Goal: Task Accomplishment & Management: Use online tool/utility

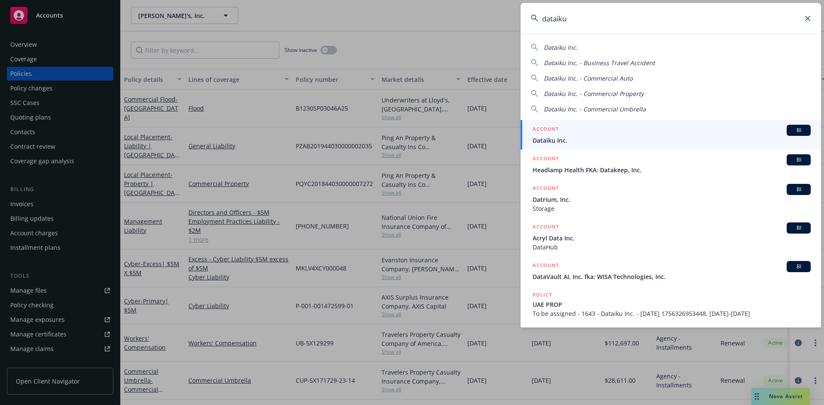
type input "dataiku"
click at [797, 128] on span "BI" at bounding box center [798, 131] width 17 height 8
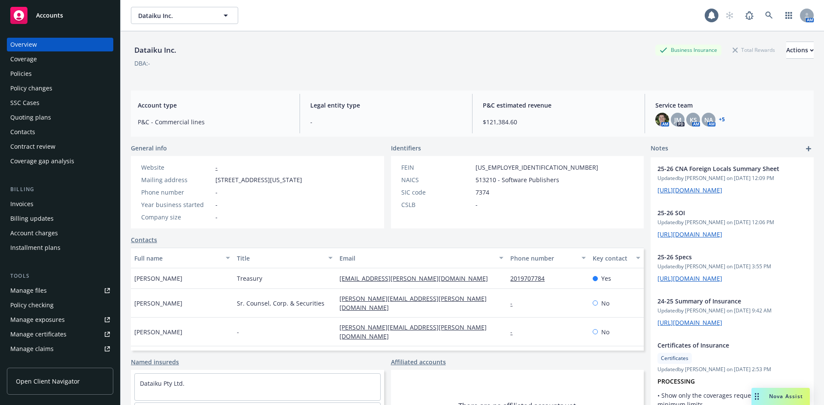
click at [39, 142] on div "Contract review" at bounding box center [32, 147] width 45 height 14
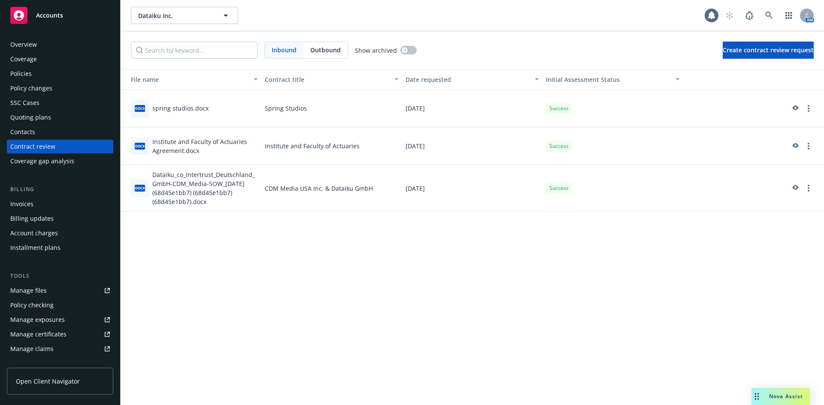
click at [181, 108] on div "spring studios.docx" at bounding box center [180, 108] width 56 height 9
click at [141, 107] on span "docx" at bounding box center [140, 108] width 10 height 6
click at [792, 108] on icon "preview" at bounding box center [795, 109] width 8 height 6
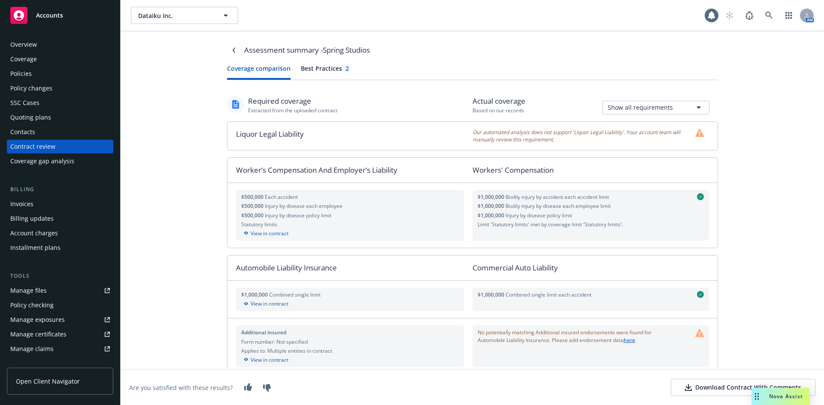
click at [713, 386] on div "Download Contract With Comments" at bounding box center [743, 388] width 116 height 9
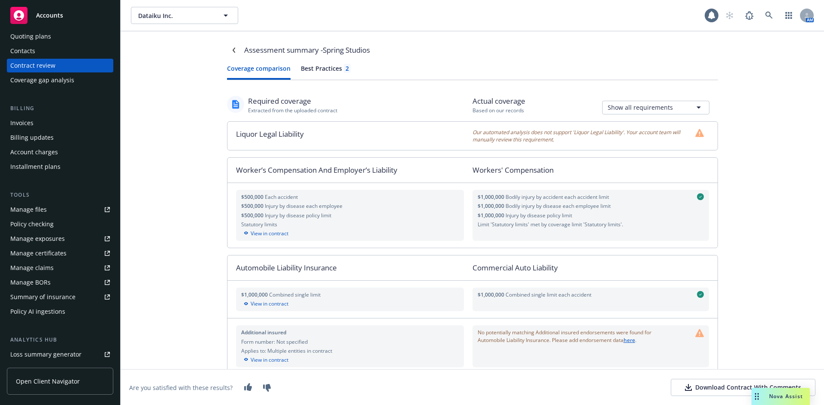
scroll to position [183, 0]
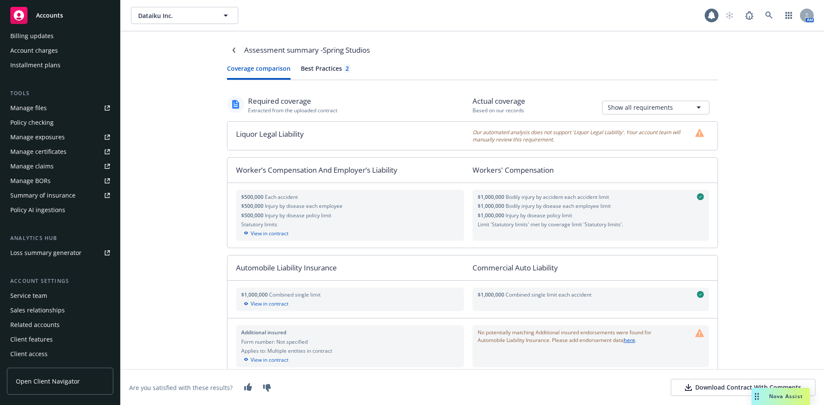
click at [54, 258] on div "Loss summary generator" at bounding box center [45, 253] width 71 height 14
click at [29, 196] on div "Summary of insurance" at bounding box center [42, 196] width 65 height 14
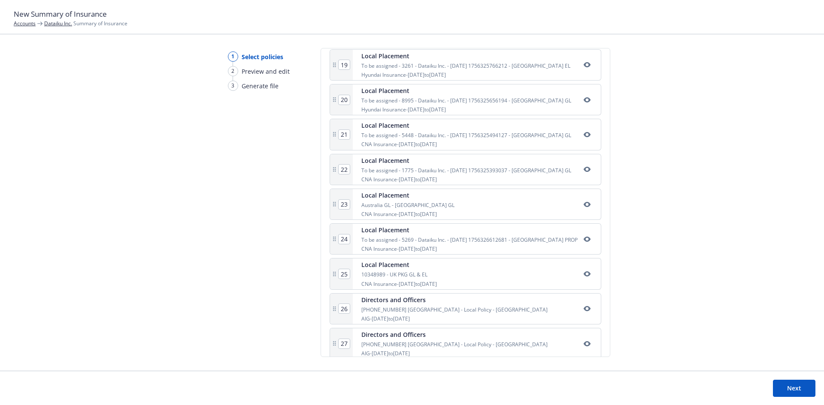
scroll to position [961, 0]
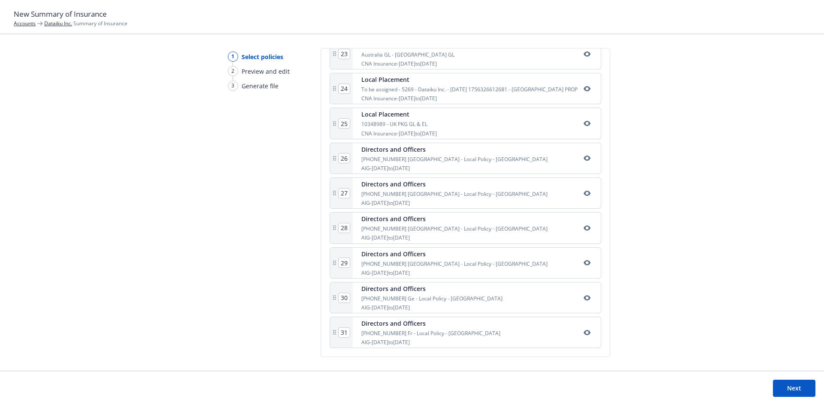
click at [795, 391] on button "Next" at bounding box center [794, 388] width 42 height 17
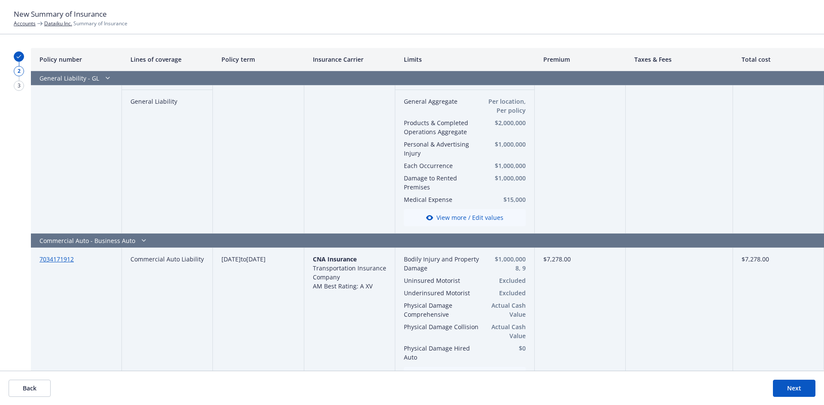
scroll to position [1601, 0]
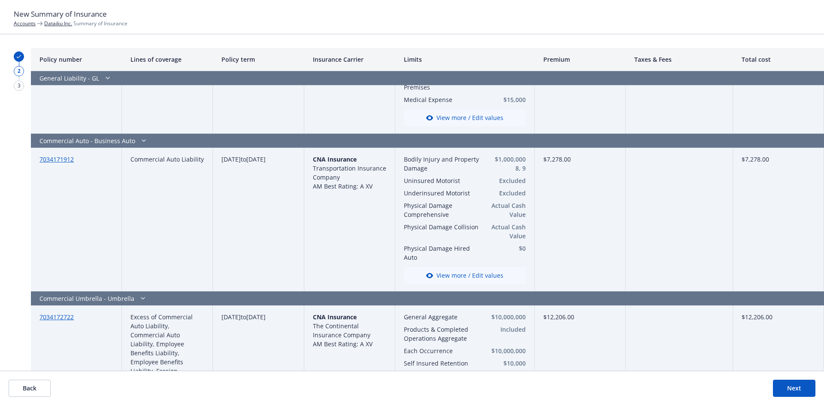
click at [468, 270] on button "View more / Edit values" at bounding box center [465, 275] width 122 height 17
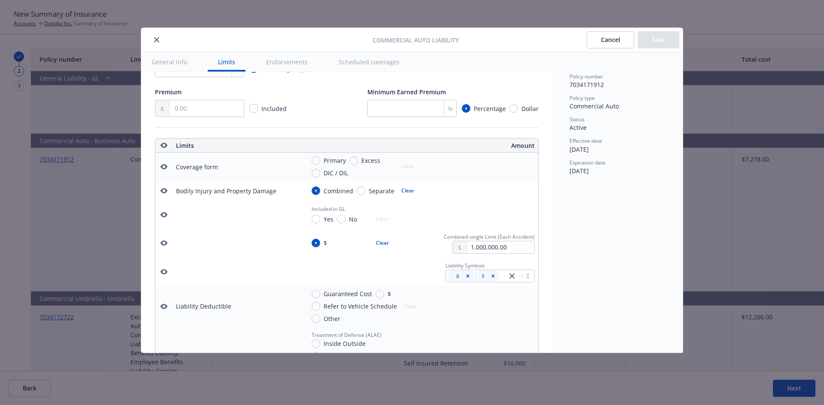
scroll to position [239, 0]
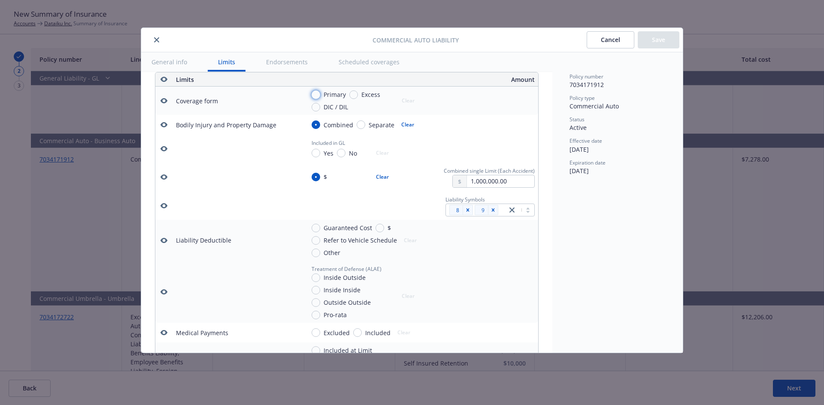
click at [317, 94] on input "Primary" at bounding box center [315, 95] width 9 height 9
radio input "true"
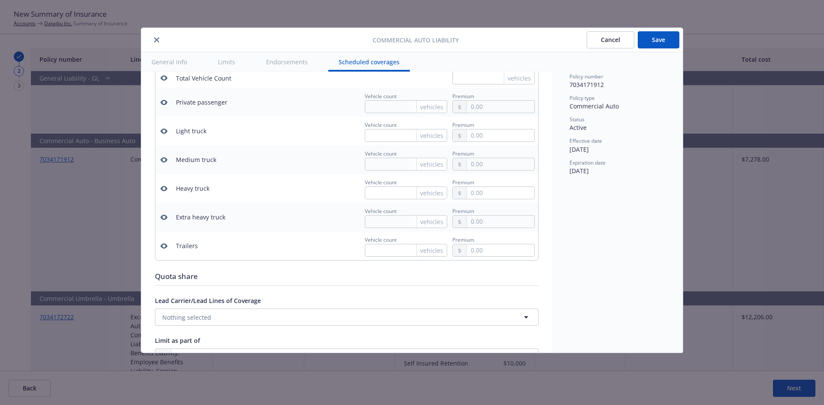
scroll to position [1641, 0]
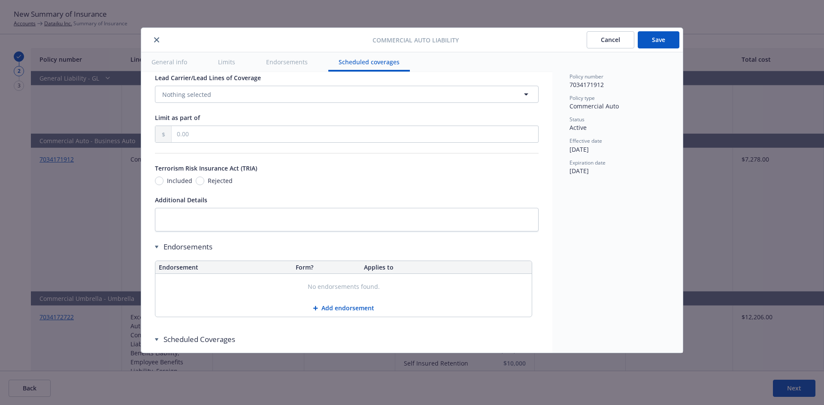
click at [664, 34] on button "Save" at bounding box center [658, 39] width 42 height 17
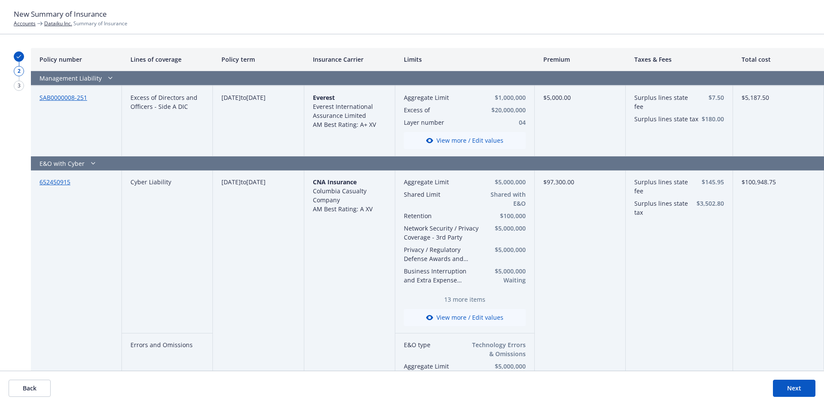
scroll to position [0, 0]
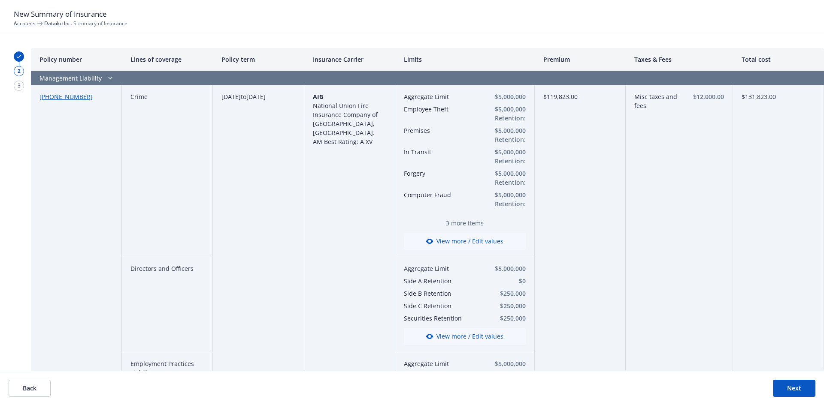
click at [23, 389] on button "Back" at bounding box center [30, 388] width 42 height 17
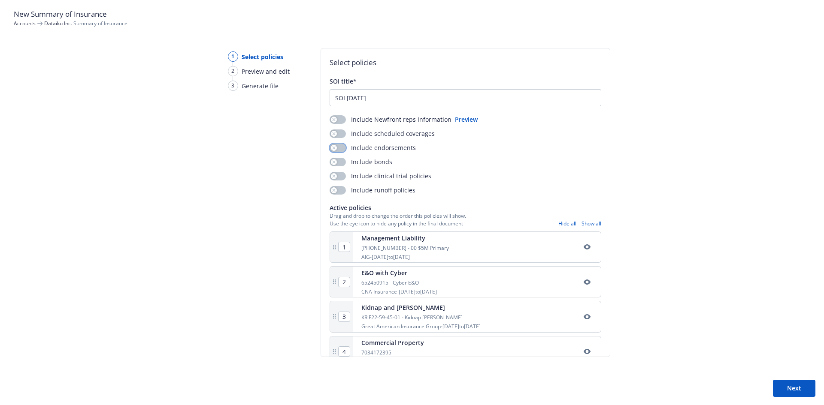
click at [335, 148] on div "button" at bounding box center [334, 148] width 6 height 6
click at [333, 133] on icon "button" at bounding box center [333, 133] width 3 height 3
click at [794, 386] on button "Next" at bounding box center [794, 388] width 42 height 17
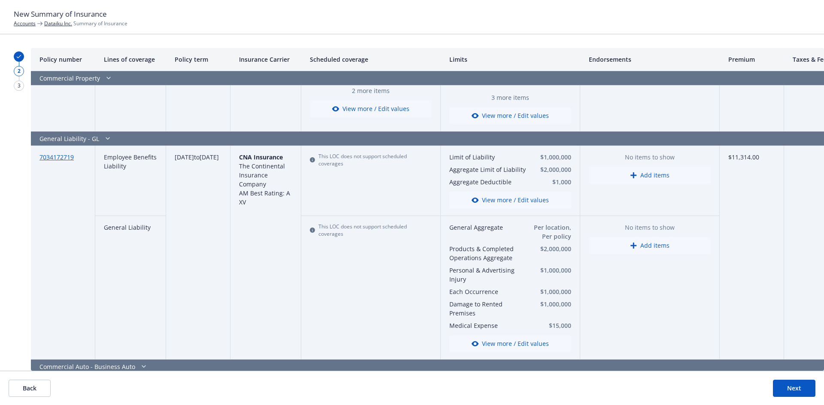
scroll to position [1402, 0]
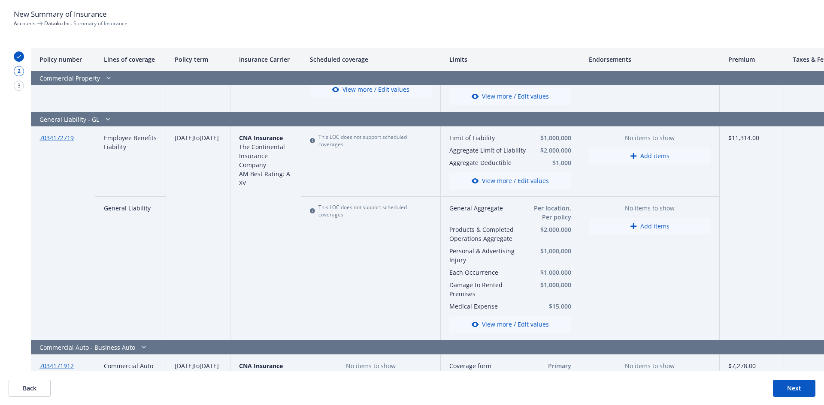
click at [641, 218] on button "Add items" at bounding box center [650, 226] width 122 height 17
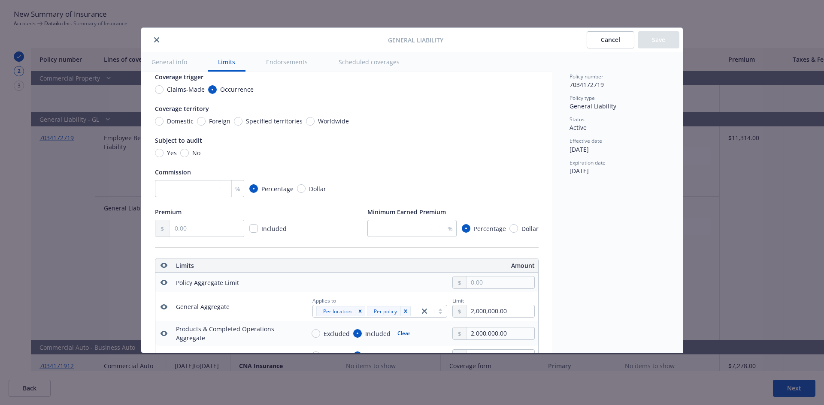
scroll to position [0, 0]
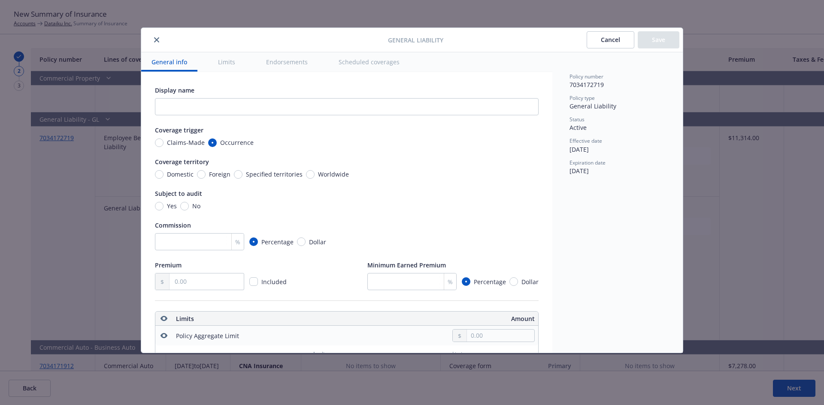
click at [284, 62] on button "Endorsements" at bounding box center [287, 61] width 62 height 19
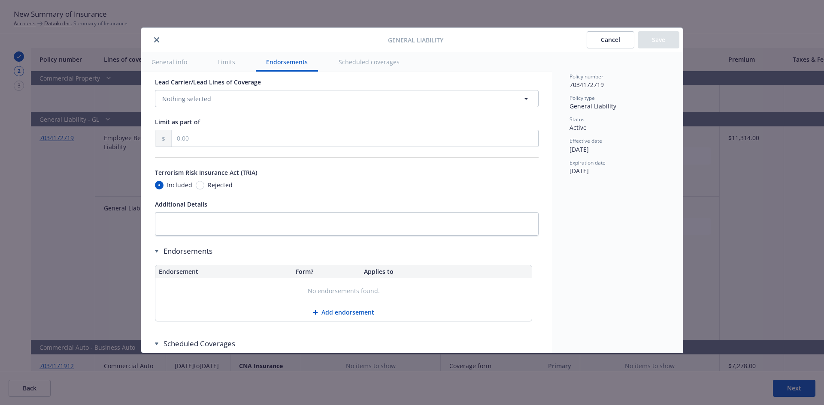
scroll to position [971, 0]
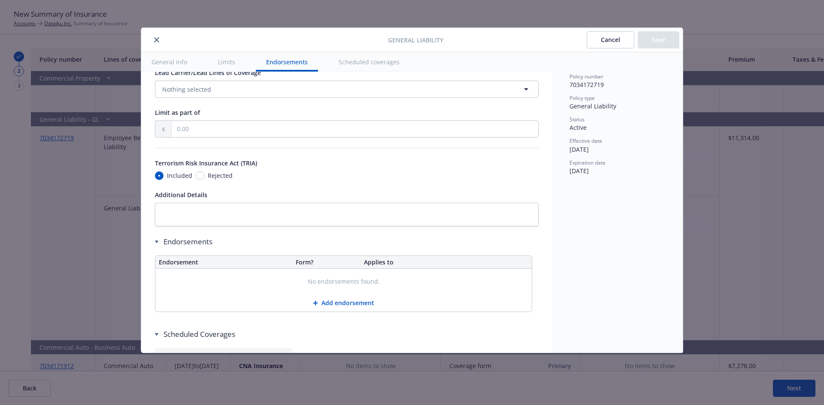
click at [350, 312] on button "Add endorsement" at bounding box center [343, 303] width 376 height 17
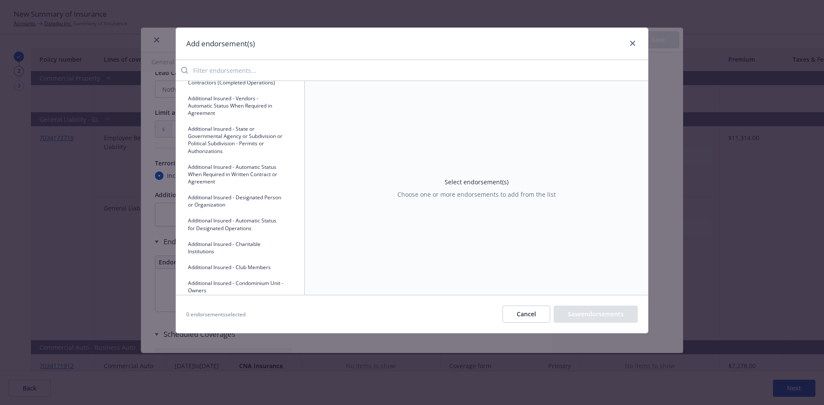
scroll to position [225, 0]
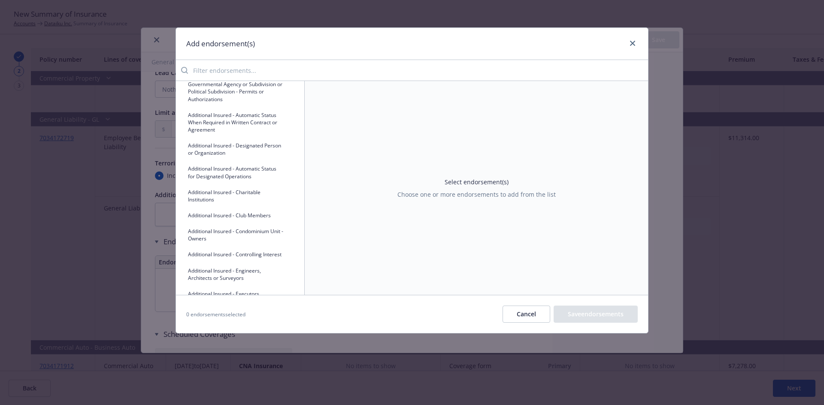
click at [230, 160] on button "Additional Insured - Designated Person or Organization" at bounding box center [240, 149] width 115 height 21
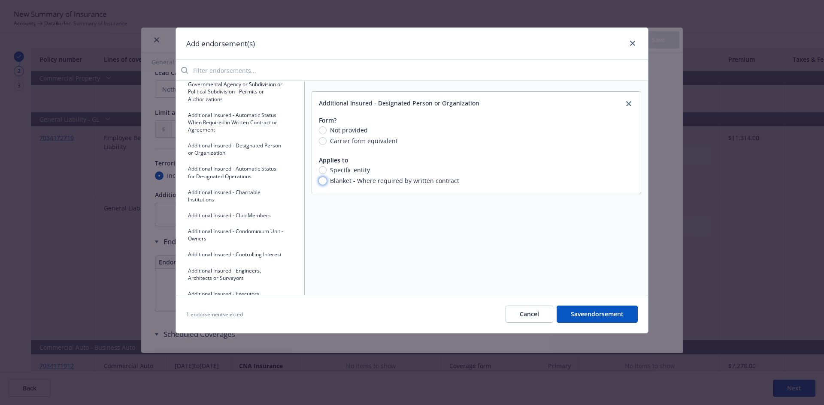
click at [325, 180] on input "Blanket - Where required by written contract" at bounding box center [323, 181] width 8 height 8
radio input "true"
click at [327, 142] on span "Carrier form equivalent" at bounding box center [361, 140] width 71 height 9
click at [326, 142] on input "Carrier form equivalent" at bounding box center [323, 141] width 8 height 8
radio input "true"
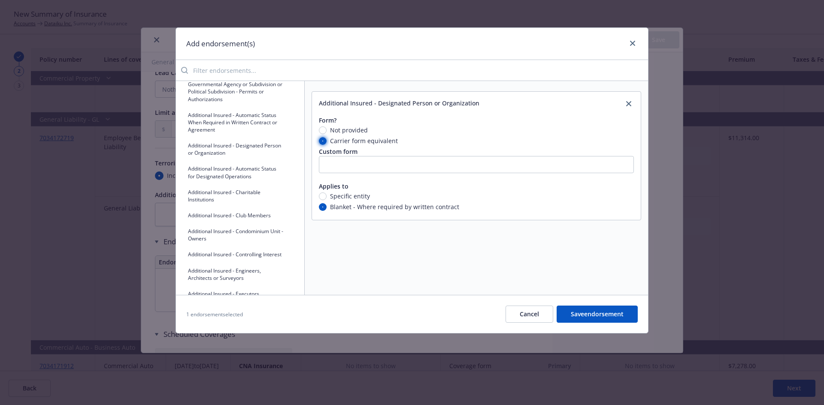
click at [322, 142] on input "Carrier form equivalent" at bounding box center [323, 141] width 8 height 8
click at [323, 130] on input "Not provided" at bounding box center [323, 131] width 8 height 8
radio input "true"
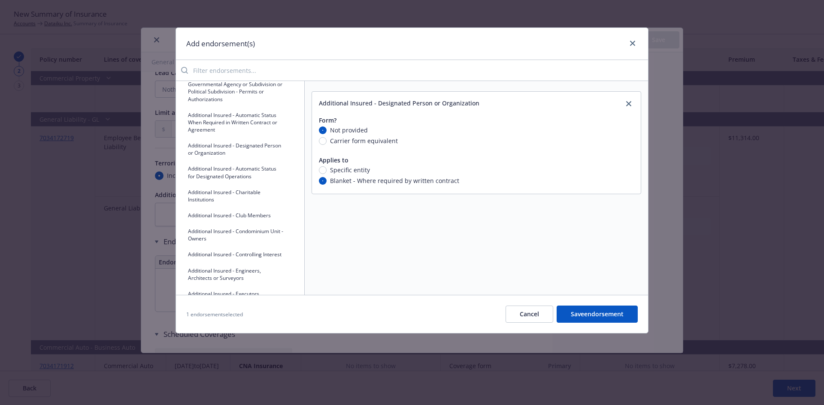
drag, startPoint x: 585, startPoint y: 311, endPoint x: 582, endPoint y: 305, distance: 6.5
click at [583, 310] on button "Save endorsement" at bounding box center [596, 314] width 81 height 17
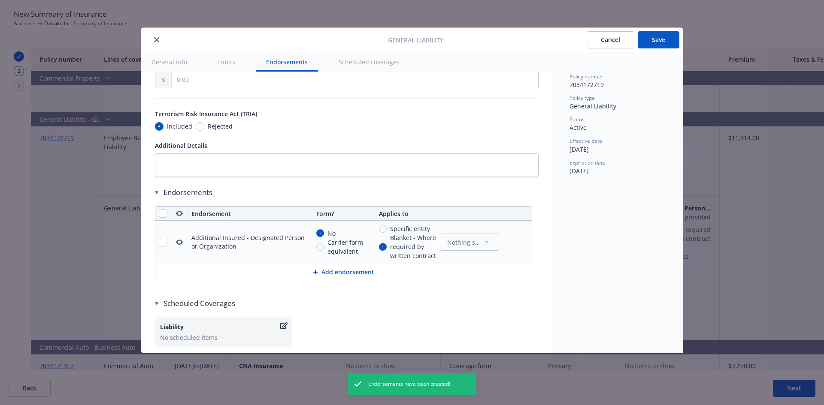
scroll to position [1073, 0]
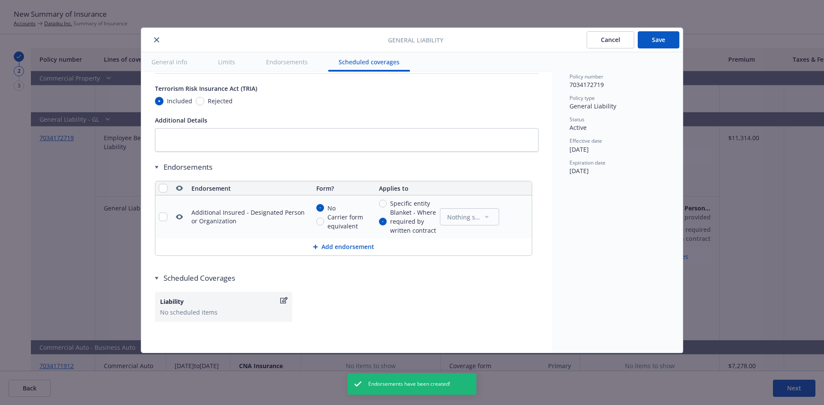
click at [335, 249] on button "Add endorsement" at bounding box center [343, 247] width 376 height 17
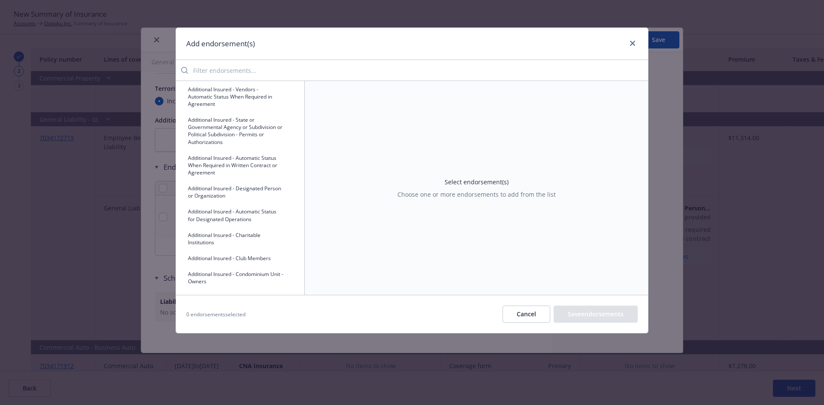
scroll to position [200, 0]
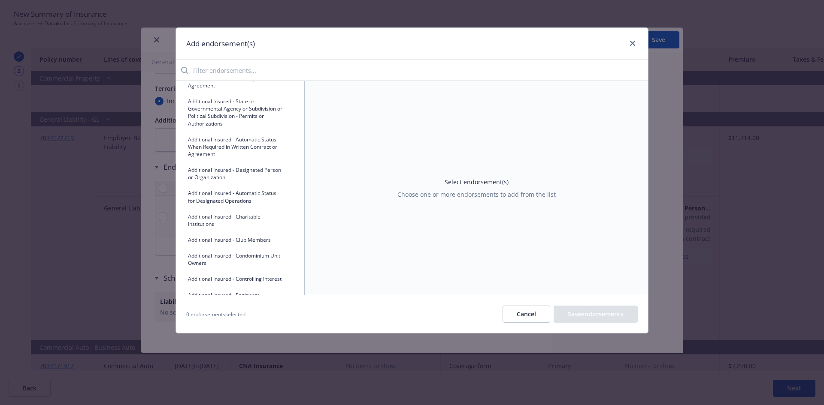
click at [218, 161] on button "Additional Insured - Automatic Status When Required in Written Contract or Agre…" at bounding box center [240, 147] width 115 height 29
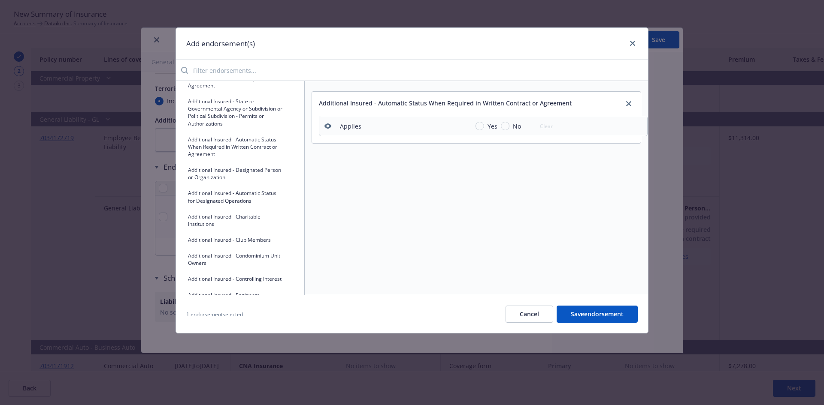
click at [474, 128] on div "Yes No Clear" at bounding box center [512, 126] width 88 height 13
click at [479, 127] on input "Yes" at bounding box center [479, 126] width 9 height 9
radio input "true"
click at [603, 312] on button "Save endorsement" at bounding box center [596, 314] width 81 height 17
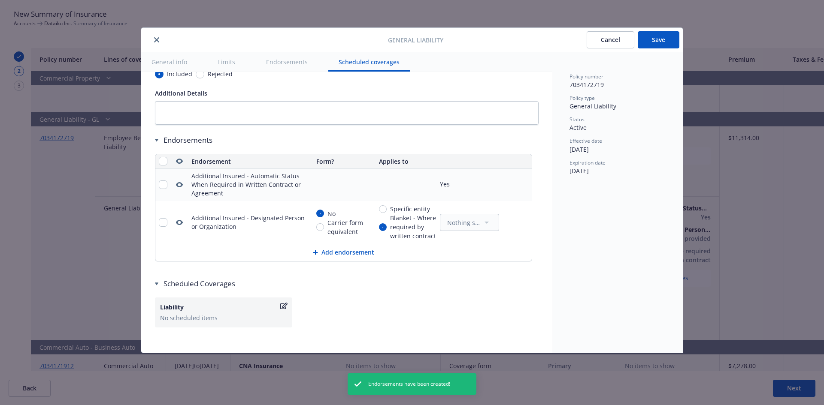
click at [345, 261] on button "Add endorsement" at bounding box center [343, 252] width 376 height 17
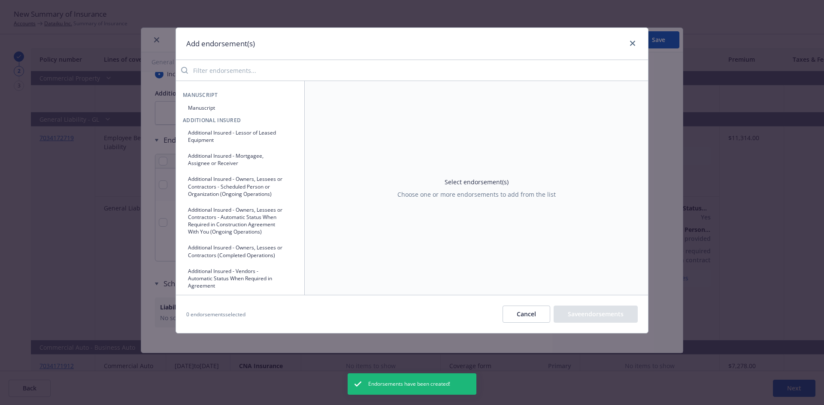
click at [248, 73] on input "search" at bounding box center [418, 70] width 460 height 17
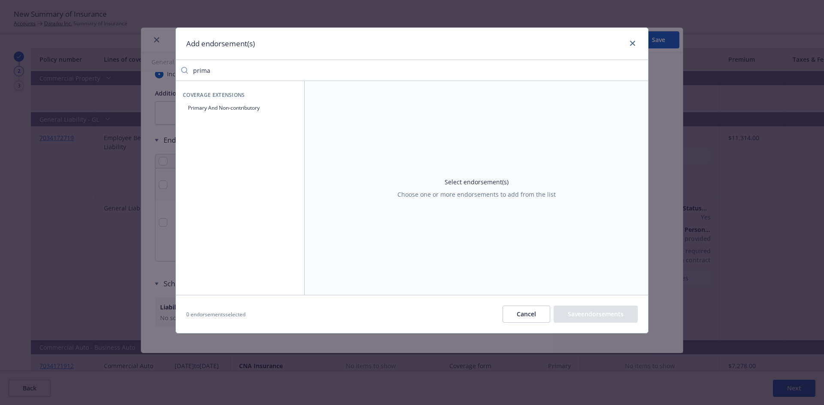
type input "prima"
click at [238, 109] on button "Primary And Non-contributory" at bounding box center [240, 108] width 115 height 14
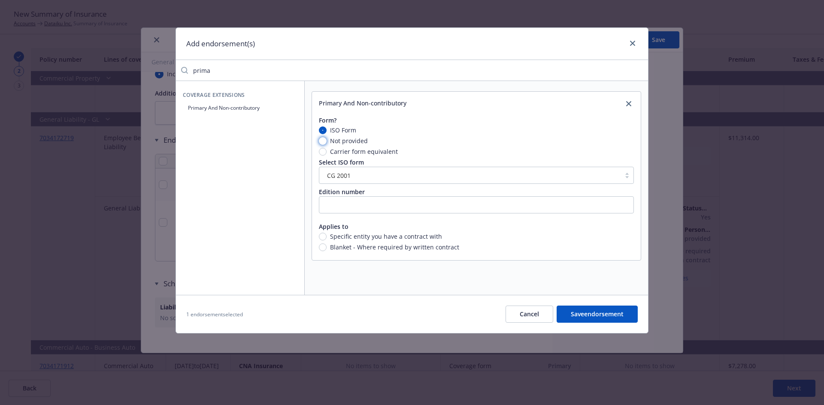
click at [326, 140] on input "Not provided" at bounding box center [323, 141] width 8 height 8
radio input "true"
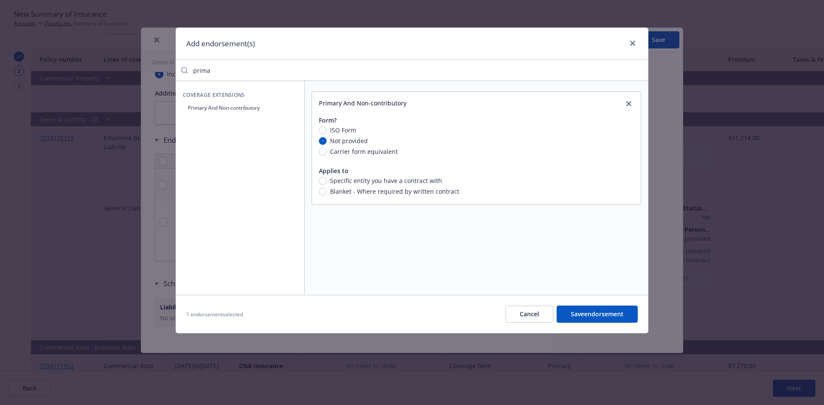
click at [326, 151] on span "Carrier form equivalent" at bounding box center [361, 151] width 71 height 9
click at [326, 151] on input "Carrier form equivalent" at bounding box center [323, 152] width 8 height 8
radio input "true"
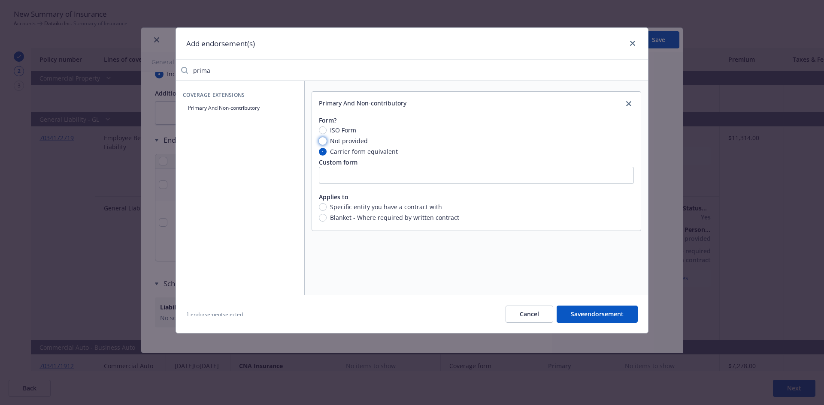
click at [324, 142] on input "Not provided" at bounding box center [323, 141] width 8 height 8
radio input "true"
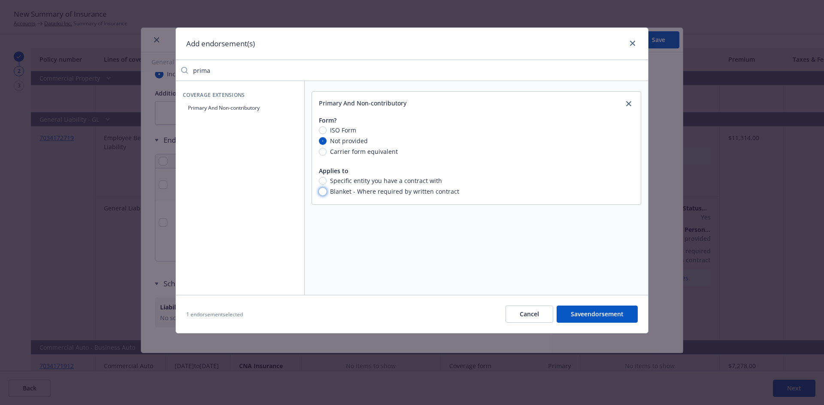
click at [321, 193] on input "Blanket - Where required by written contract" at bounding box center [323, 192] width 8 height 8
radio input "true"
click at [595, 318] on button "Save endorsement" at bounding box center [596, 314] width 81 height 17
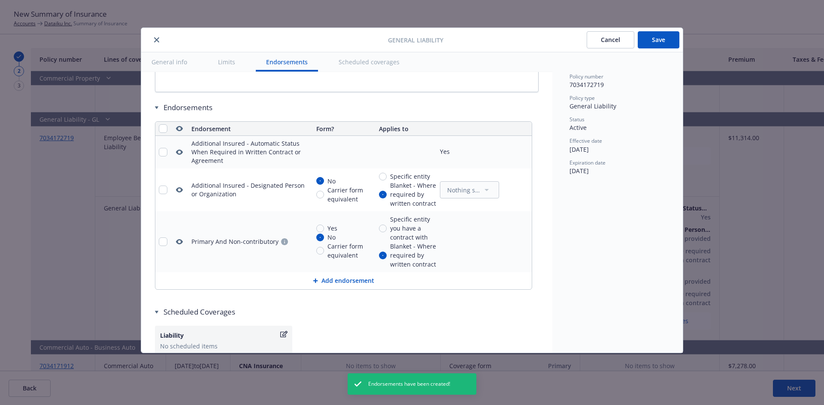
scroll to position [1166, 0]
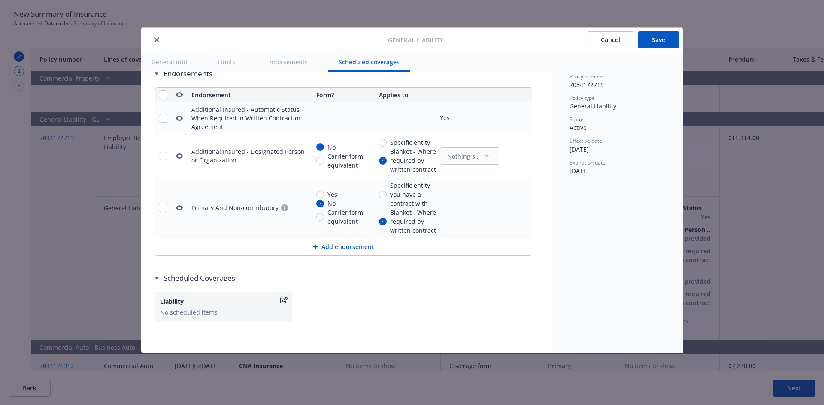
click at [657, 40] on button "Save" at bounding box center [658, 39] width 42 height 17
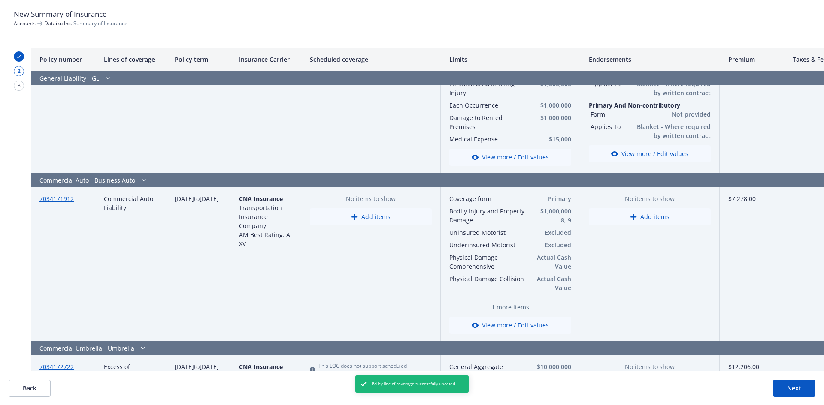
scroll to position [1601, 0]
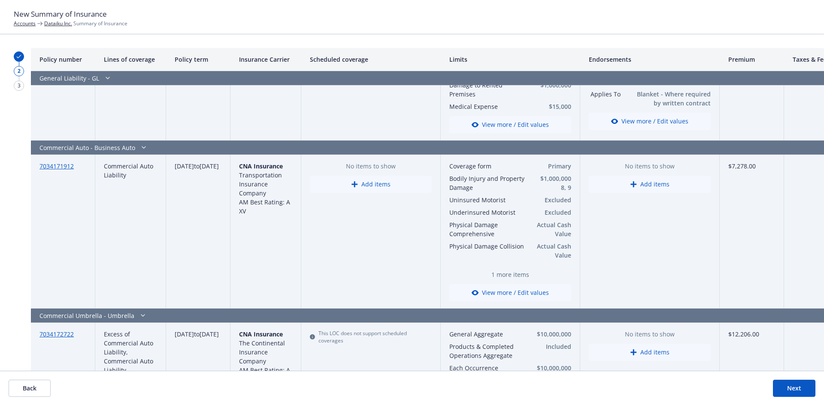
click at [649, 176] on button "Add items" at bounding box center [650, 184] width 122 height 17
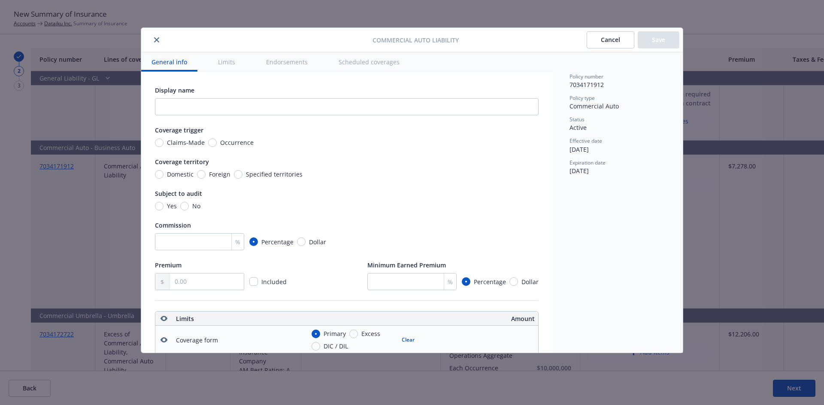
radio input "true"
click at [279, 68] on button "Endorsements" at bounding box center [287, 61] width 62 height 19
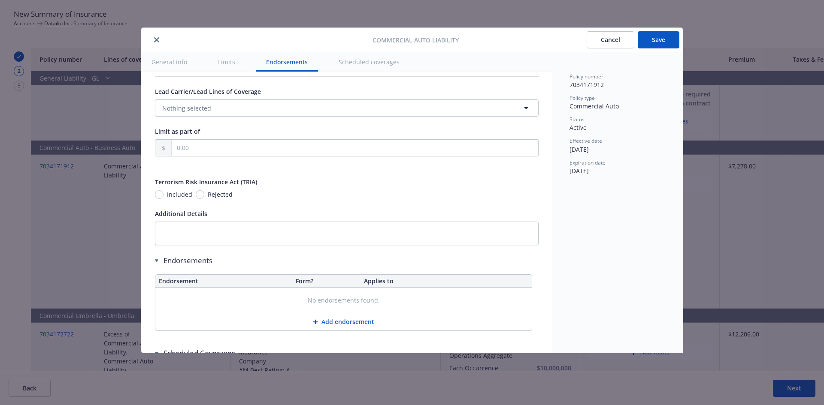
scroll to position [1629, 0]
click at [345, 330] on button "Add endorsement" at bounding box center [343, 321] width 376 height 17
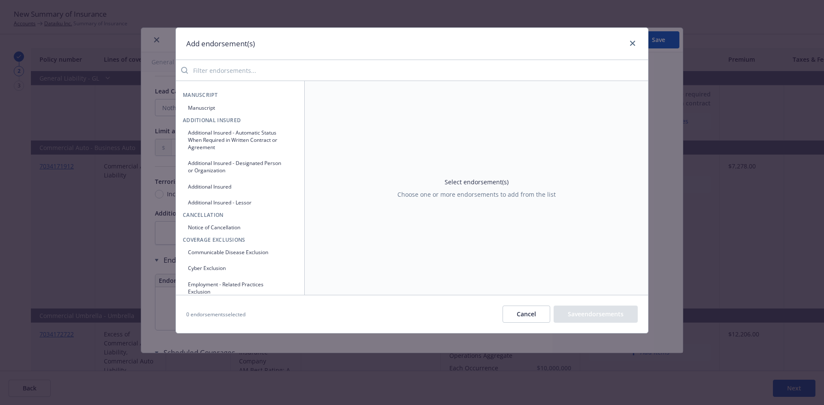
click at [246, 139] on button "Additional Insured - Automatic Status When Required in Written Contract or Agre…" at bounding box center [240, 140] width 115 height 29
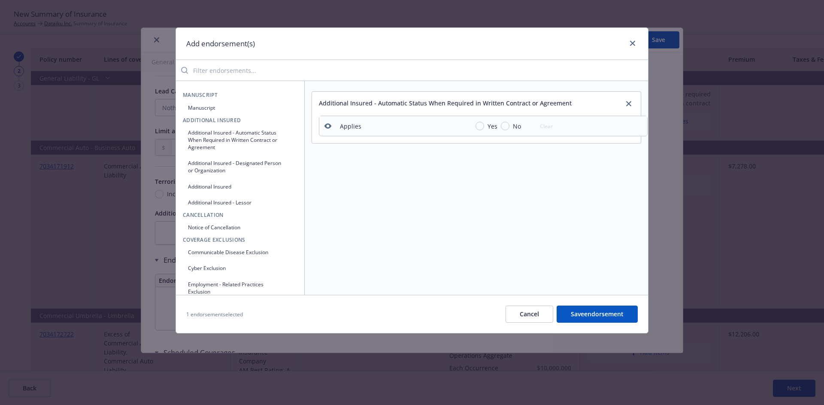
click at [257, 75] on input "search" at bounding box center [418, 70] width 460 height 17
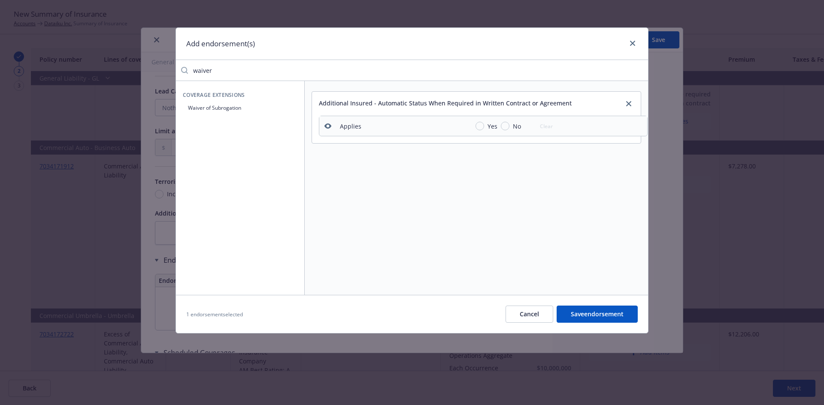
type input "waiver"
click at [221, 108] on button "Waiver of Subrogation" at bounding box center [240, 108] width 115 height 14
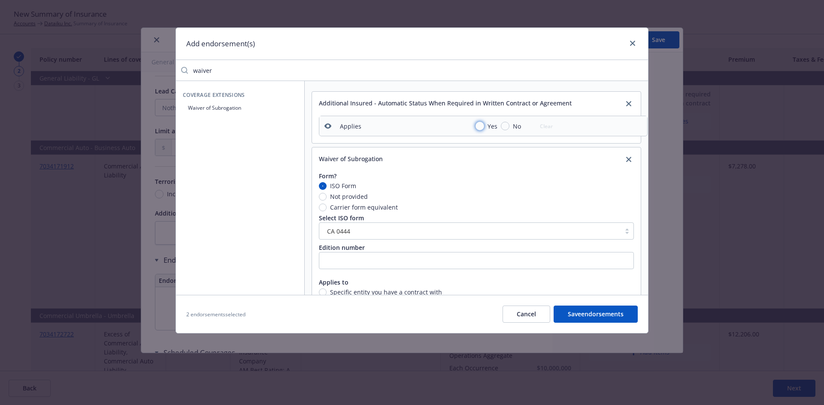
click at [480, 127] on input "Yes" at bounding box center [479, 126] width 9 height 9
radio input "true"
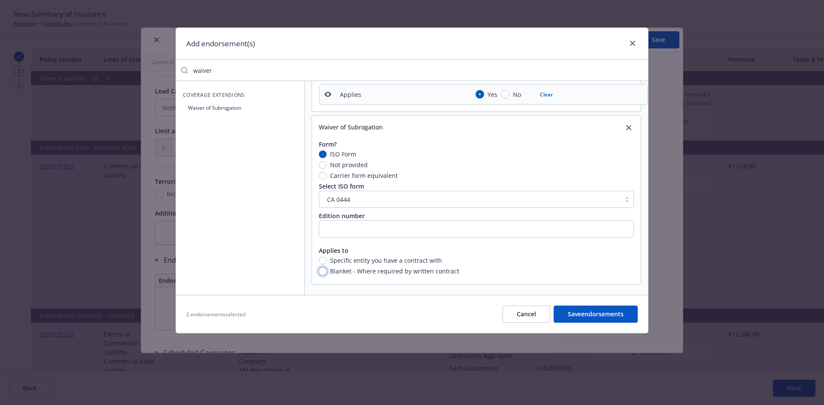
click at [323, 268] on input "Blanket - Where required by written contract" at bounding box center [323, 272] width 8 height 8
radio input "true"
drag, startPoint x: 603, startPoint y: 314, endPoint x: 598, endPoint y: 307, distance: 9.3
click at [602, 312] on button "Save endorsements" at bounding box center [595, 314] width 84 height 17
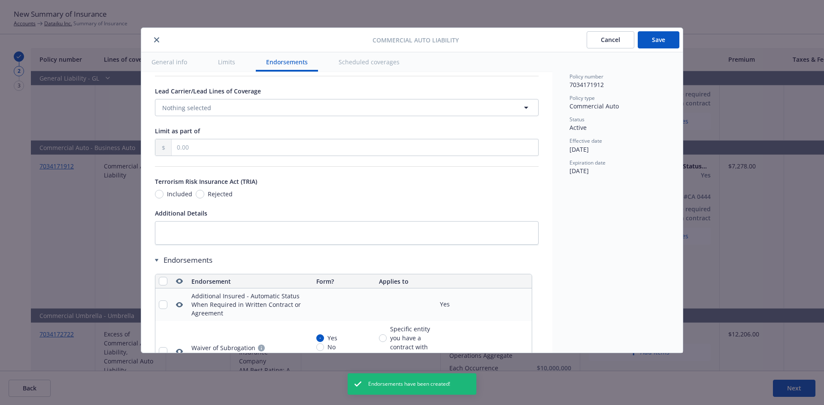
click at [654, 35] on button "Save" at bounding box center [658, 39] width 42 height 17
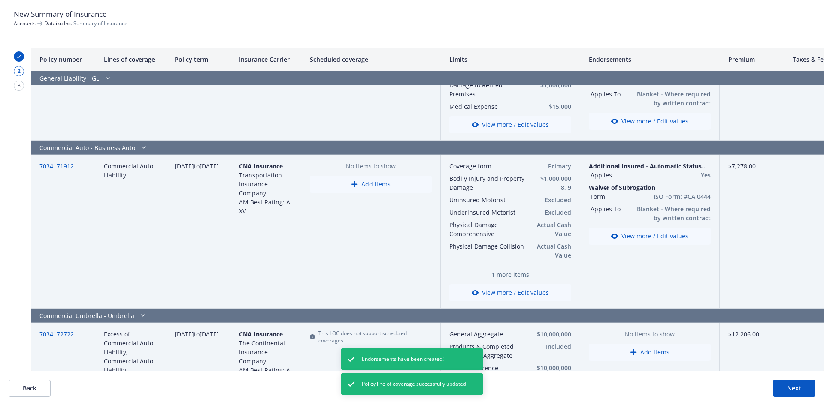
scroll to position [1502, 0]
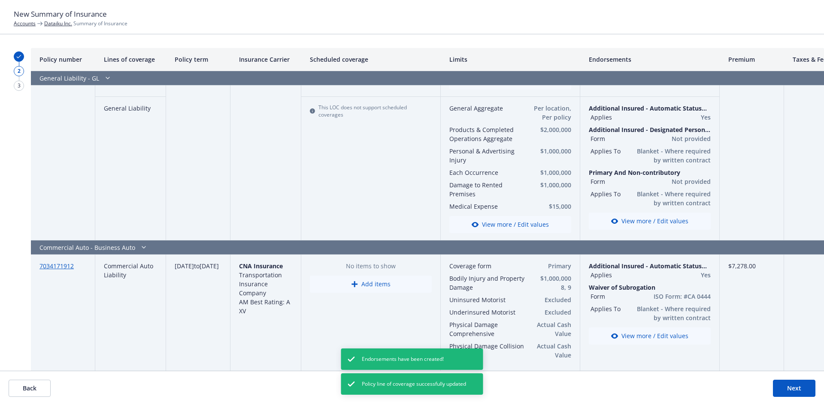
click at [649, 213] on button "View more / Edit values" at bounding box center [650, 221] width 122 height 17
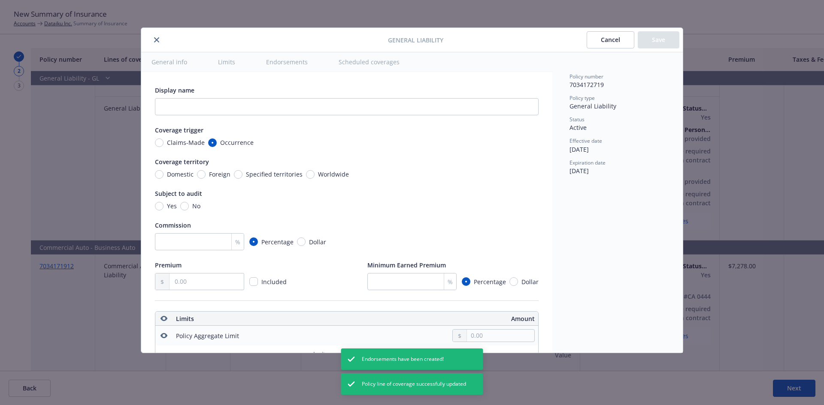
scroll to position [1149, 0]
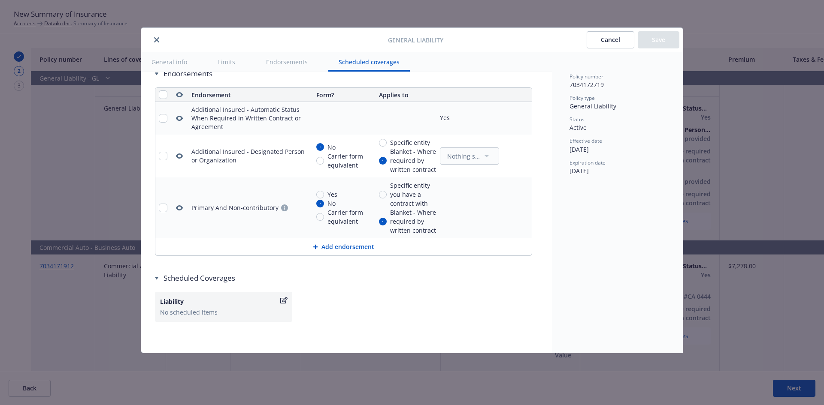
click at [350, 256] on button "Add endorsement" at bounding box center [343, 247] width 376 height 17
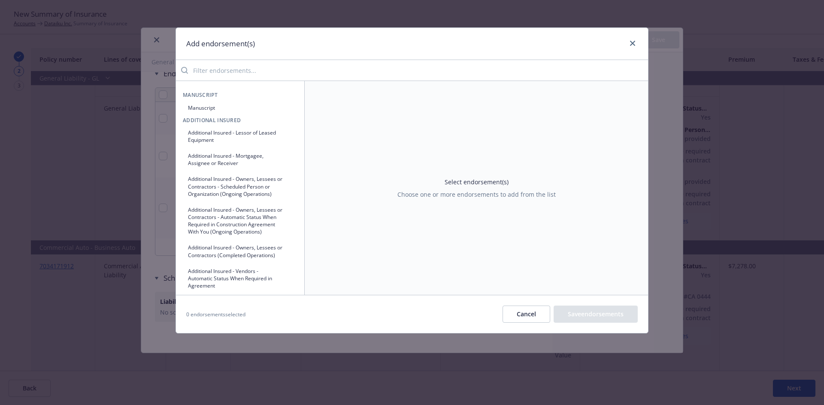
click at [333, 69] on input "search" at bounding box center [418, 70] width 460 height 17
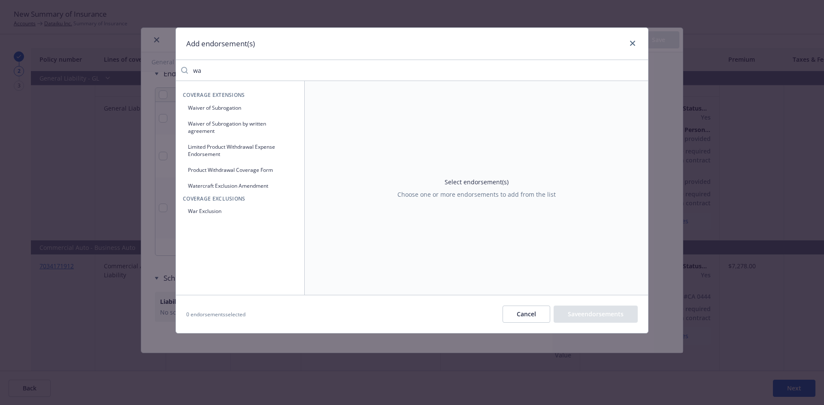
type input "wa"
click at [202, 126] on button "Waiver of Subrogation by written agreement" at bounding box center [240, 127] width 115 height 21
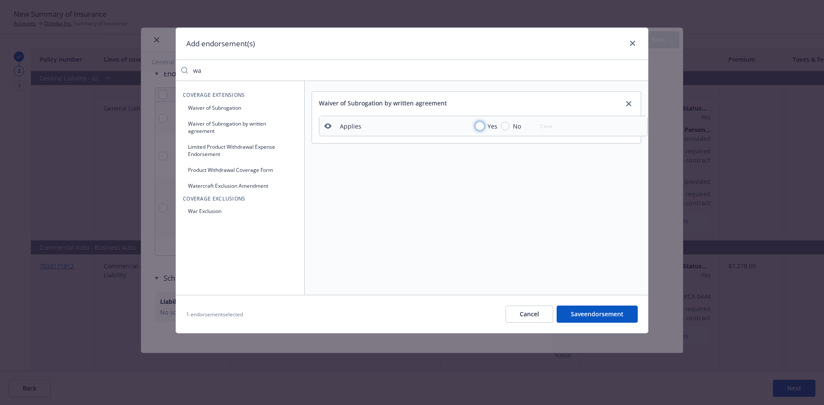
click at [482, 126] on input "Yes" at bounding box center [479, 126] width 9 height 9
radio input "true"
click at [619, 314] on button "Save endorsement" at bounding box center [596, 314] width 81 height 17
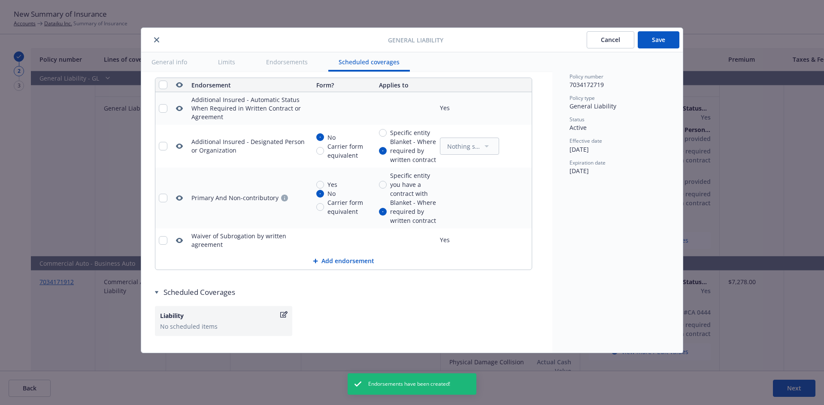
click at [655, 42] on button "Save" at bounding box center [658, 39] width 42 height 17
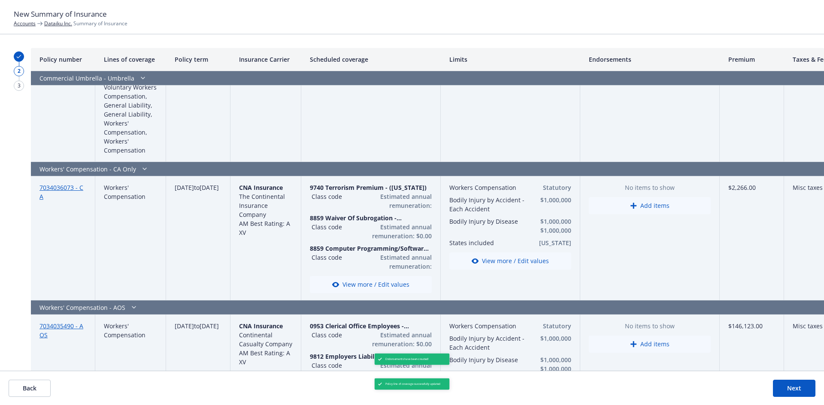
scroll to position [1902, 0]
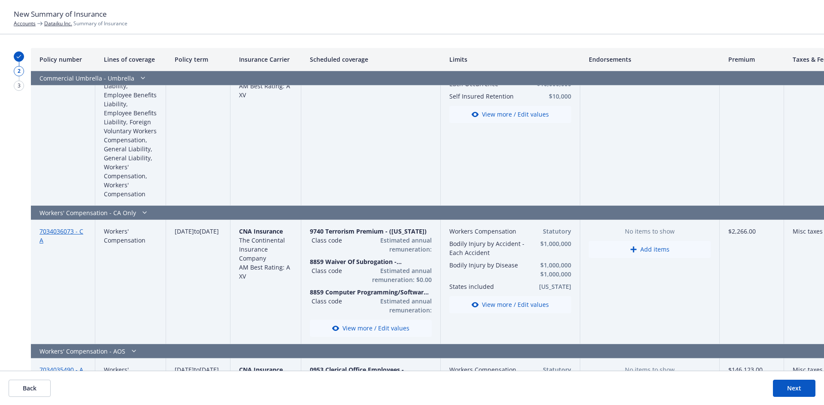
drag, startPoint x: 518, startPoint y: 281, endPoint x: 653, endPoint y: 260, distance: 137.3
click at [0, 0] on div "7034036073 - CA Workers' Compensation [DATE] to [DATE] CNA Insurance The Contin…" at bounding box center [0, 0] width 0 height 0
click at [650, 241] on button "Add items" at bounding box center [650, 249] width 122 height 17
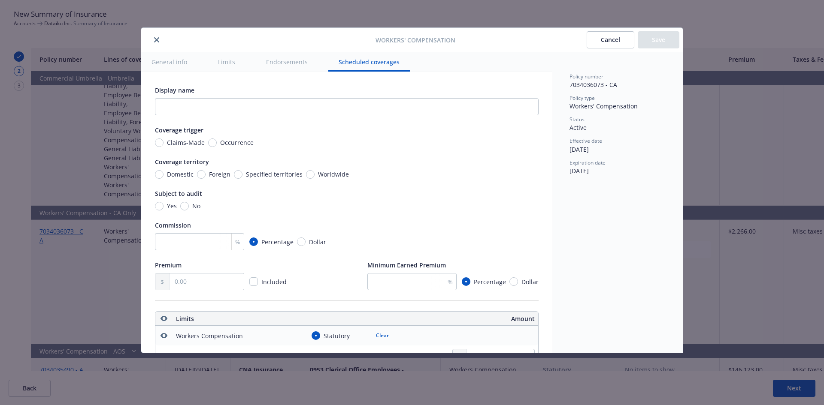
scroll to position [779, 0]
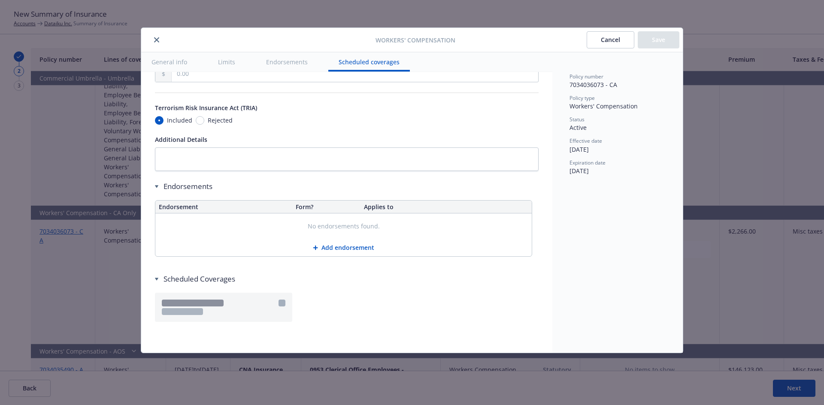
click at [287, 65] on button "Endorsements" at bounding box center [287, 61] width 62 height 19
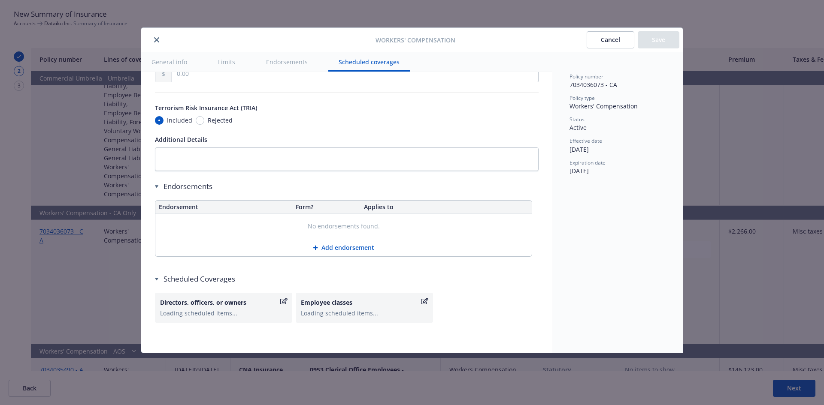
click at [347, 246] on button "Add endorsement" at bounding box center [343, 247] width 376 height 17
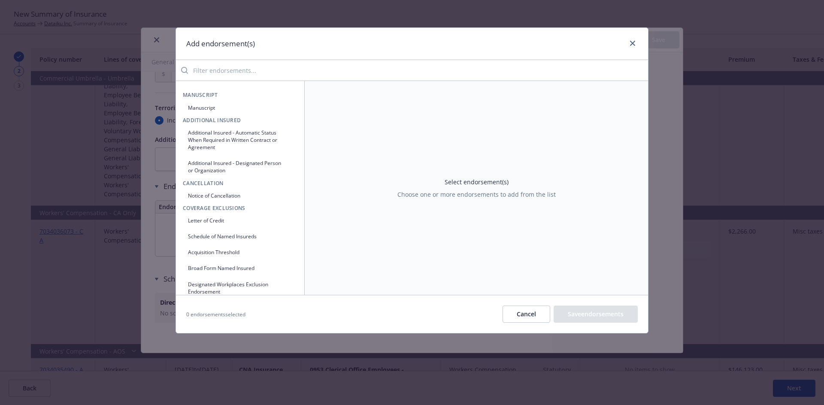
click at [305, 69] on input "search" at bounding box center [418, 70] width 460 height 17
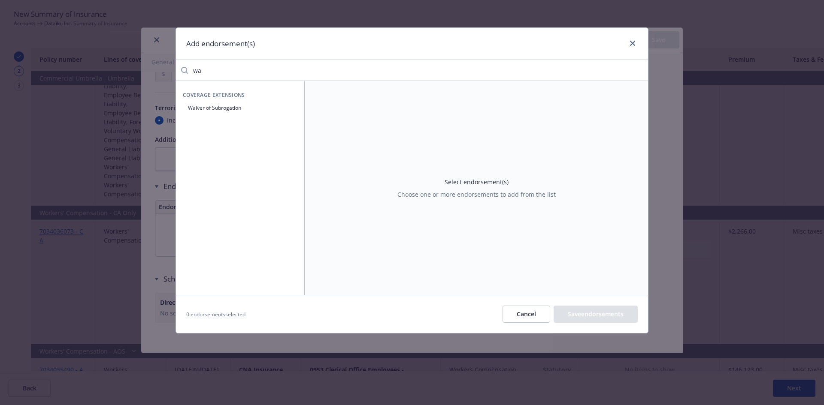
type input "wa"
drag, startPoint x: 215, startPoint y: 108, endPoint x: 216, endPoint y: 103, distance: 5.3
click at [215, 106] on button "Waiver of Subrogation" at bounding box center [240, 108] width 115 height 14
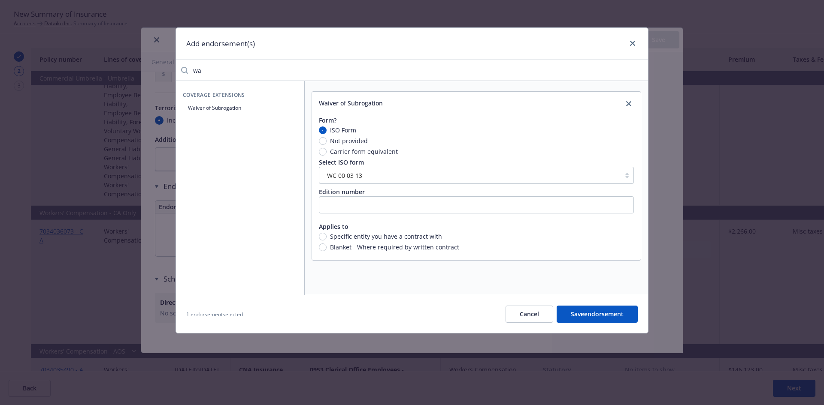
click at [326, 248] on div "Blanket - Where required by written contract" at bounding box center [476, 247] width 315 height 9
click at [326, 249] on input "Blanket - Where required by written contract" at bounding box center [323, 248] width 8 height 8
radio input "true"
click at [594, 314] on button "Save endorsement" at bounding box center [596, 314] width 81 height 17
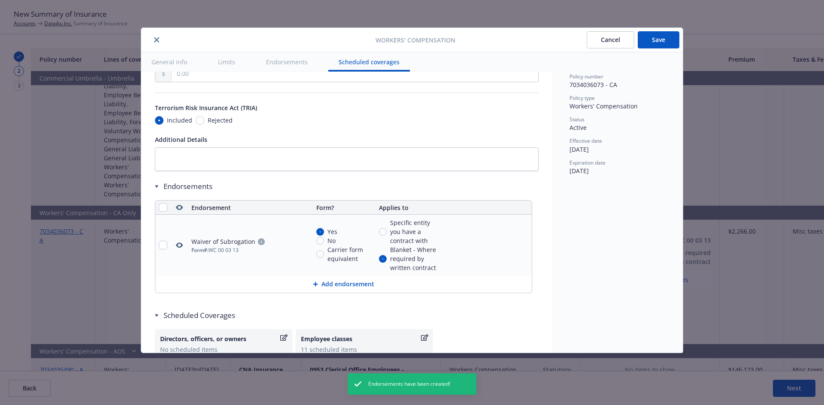
click at [651, 41] on button "Save" at bounding box center [658, 39] width 42 height 17
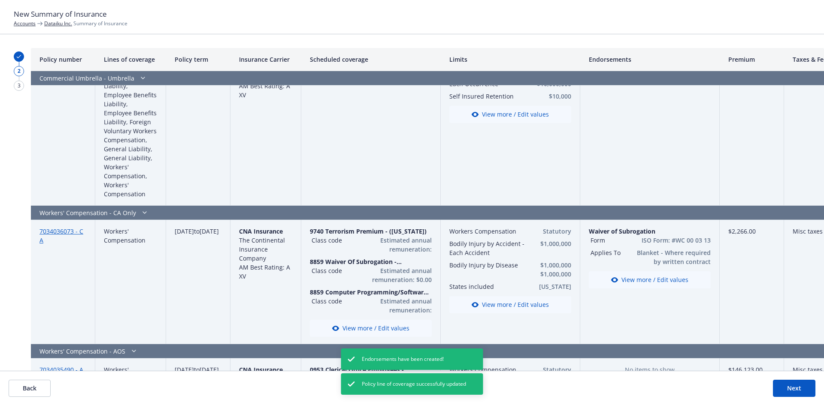
scroll to position [2002, 0]
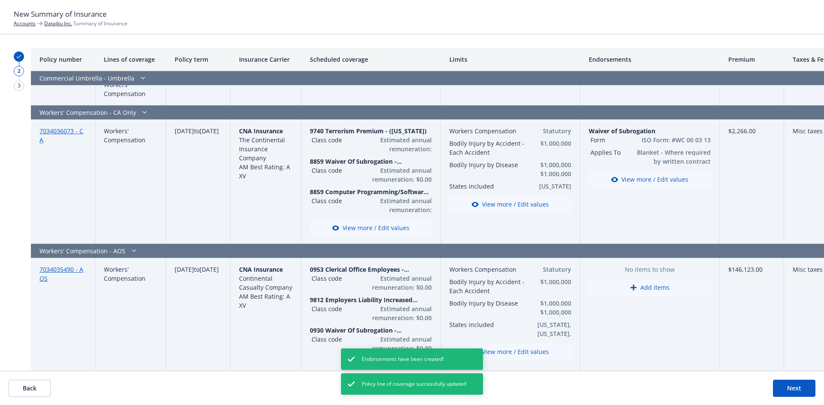
click at [650, 279] on button "Add items" at bounding box center [650, 287] width 122 height 17
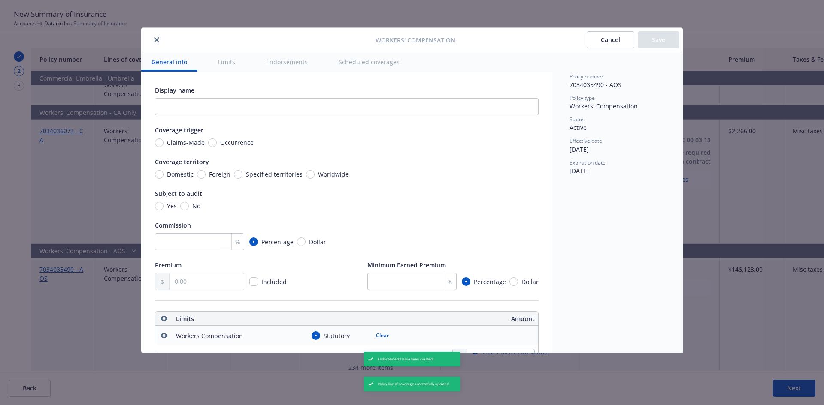
click at [272, 62] on button "Endorsements" at bounding box center [287, 61] width 62 height 19
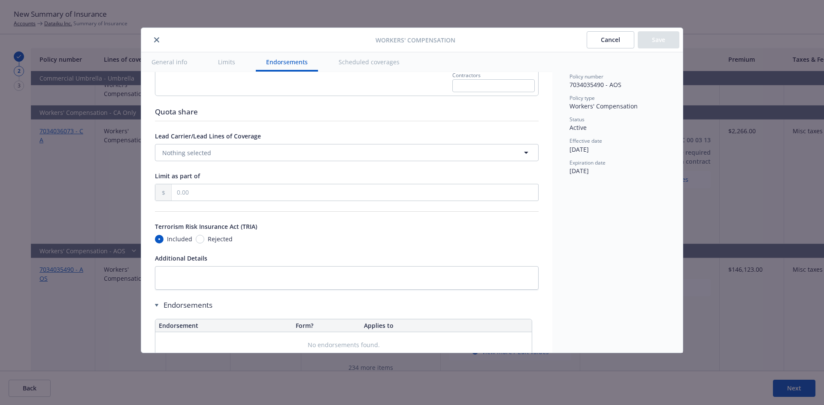
scroll to position [781, 0]
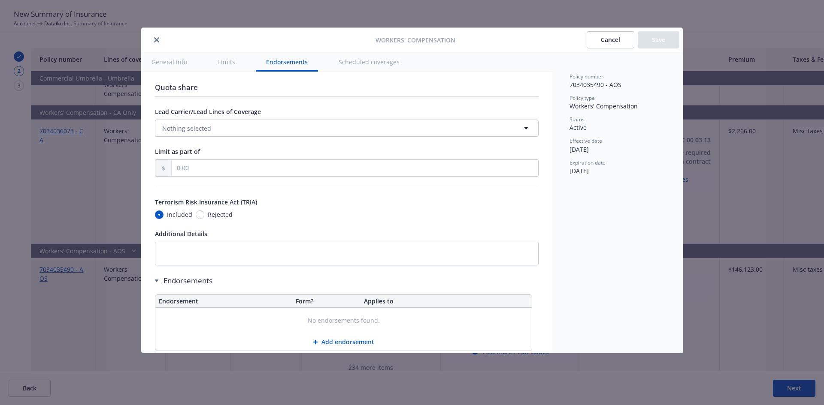
click at [349, 334] on button "Add endorsement" at bounding box center [343, 342] width 376 height 17
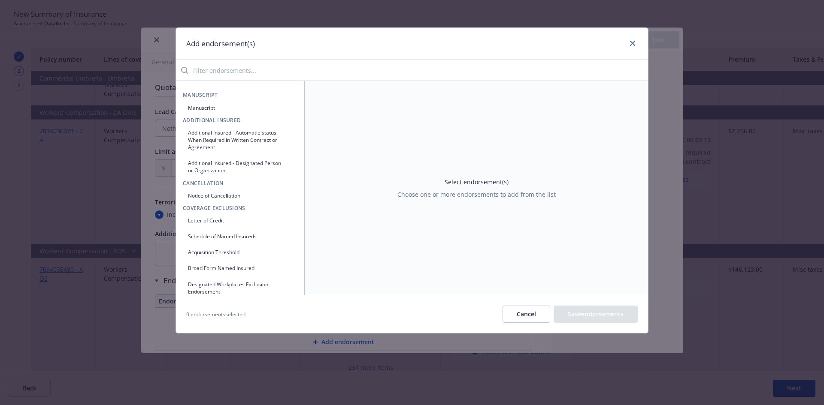
click at [268, 68] on input "search" at bounding box center [418, 70] width 460 height 17
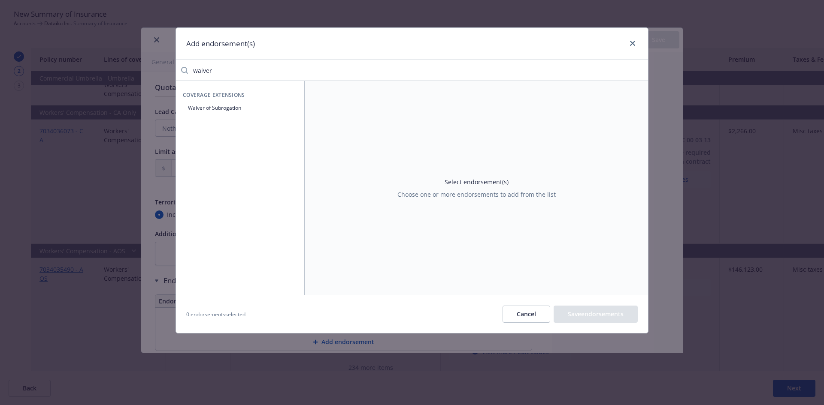
type input "waiver"
click at [230, 106] on button "Waiver of Subrogation" at bounding box center [240, 108] width 115 height 14
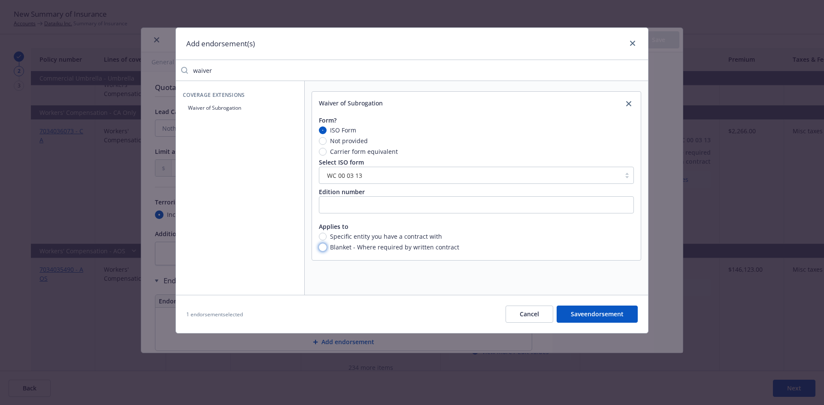
click at [323, 251] on input "Blanket - Where required by written contract" at bounding box center [323, 248] width 8 height 8
radio input "true"
click at [607, 319] on button "Save endorsement" at bounding box center [596, 314] width 81 height 17
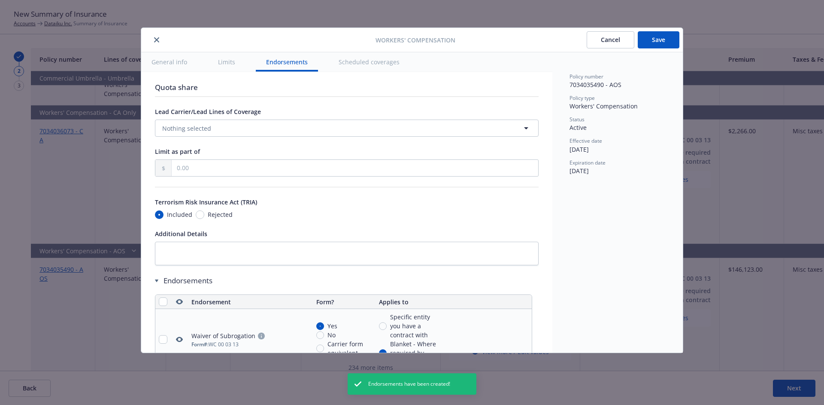
click at [652, 46] on button "Save" at bounding box center [658, 39] width 42 height 17
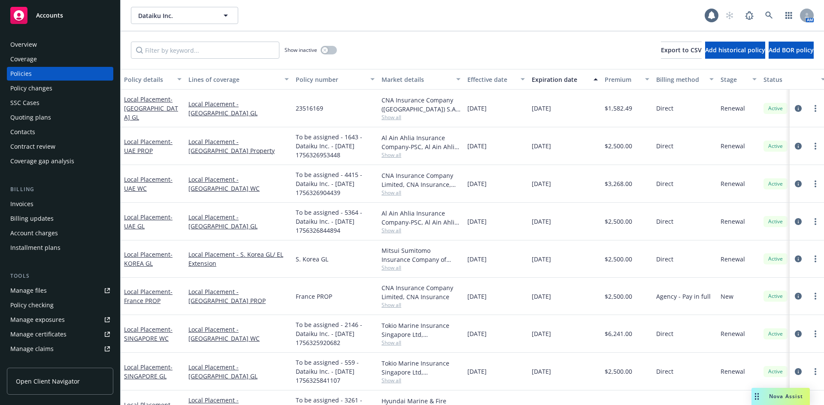
click at [64, 164] on div "Coverage gap analysis" at bounding box center [42, 161] width 64 height 14
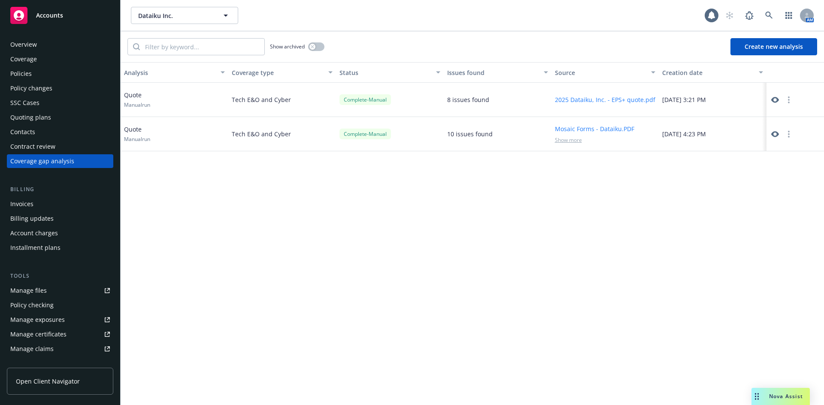
click at [767, 48] on button "Create new analysis" at bounding box center [773, 46] width 87 height 17
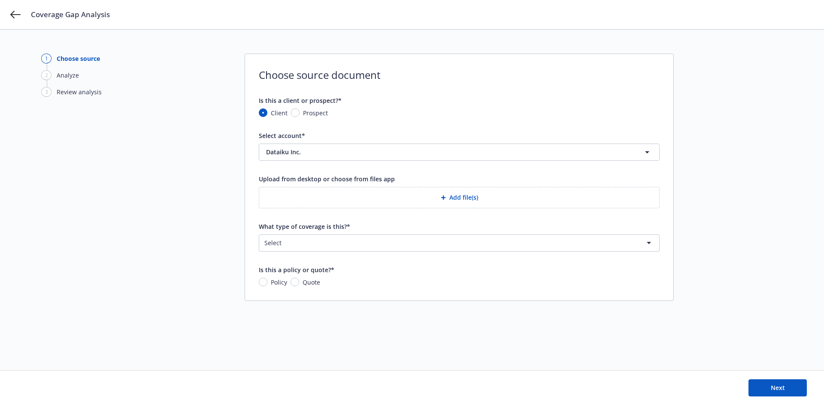
click at [452, 196] on button "Add file(s)" at bounding box center [459, 197] width 401 height 21
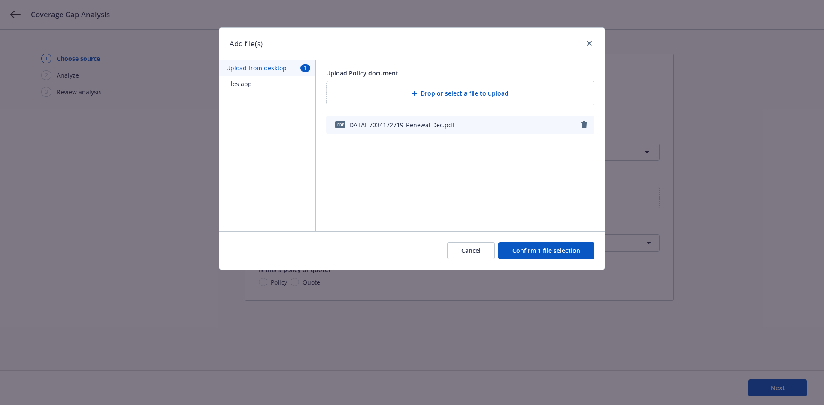
drag, startPoint x: 536, startPoint y: 251, endPoint x: 571, endPoint y: 255, distance: 34.6
click at [538, 251] on button "Confirm 1 file selection" at bounding box center [546, 250] width 96 height 17
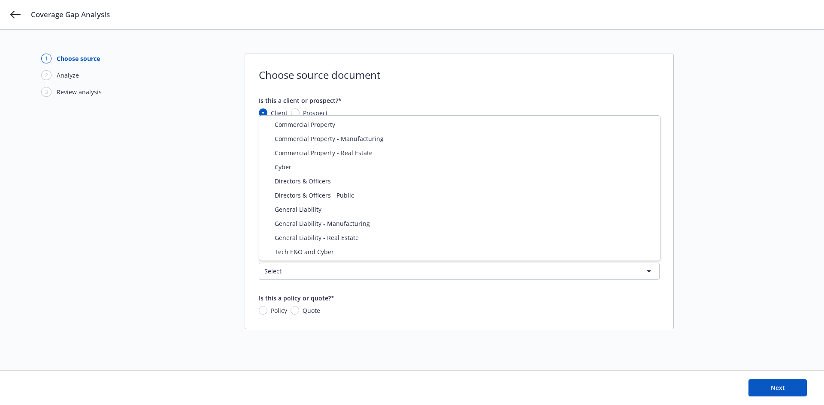
click at [302, 267] on html "Coverage Gap Analysis 1 Choose source 2 Analyze 3 Review analysis Choose source…" at bounding box center [412, 202] width 824 height 405
select select "GENERAL_LIABILITY"
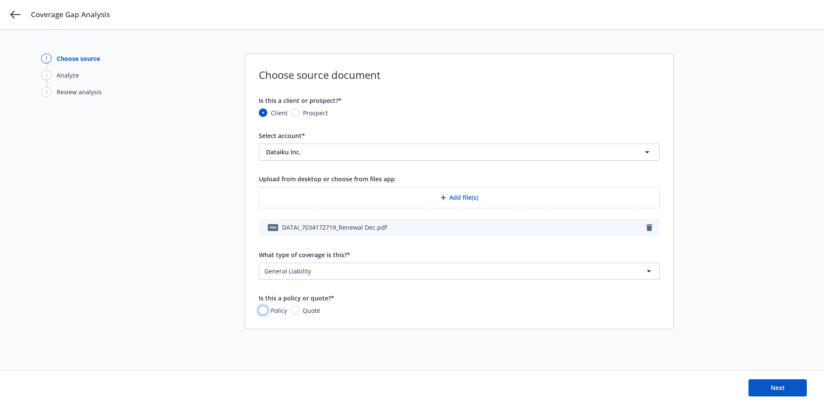
click at [262, 312] on input "Policy" at bounding box center [263, 310] width 9 height 9
radio input "true"
click at [770, 389] on span "Next" at bounding box center [777, 388] width 14 height 8
